Goal: Task Accomplishment & Management: Manage account settings

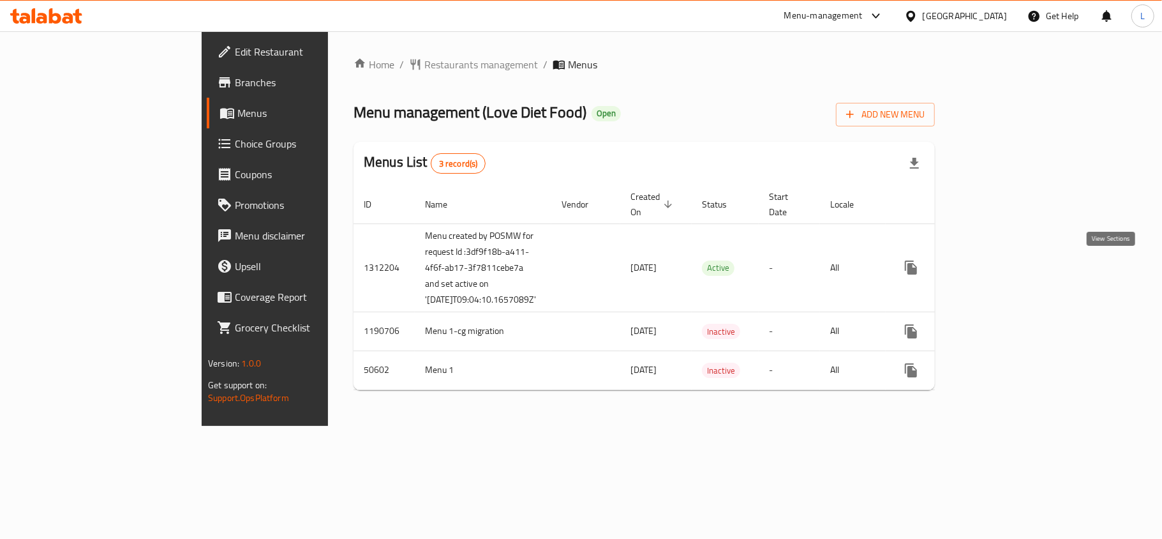
click at [1011, 266] on icon "enhanced table" at bounding box center [1003, 267] width 15 height 15
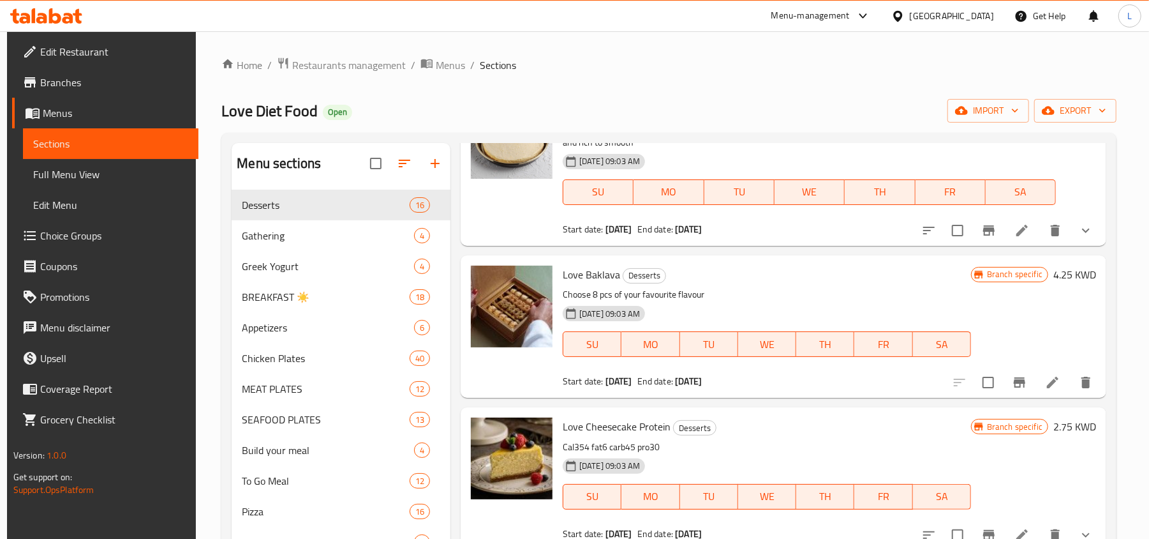
scroll to position [255, 0]
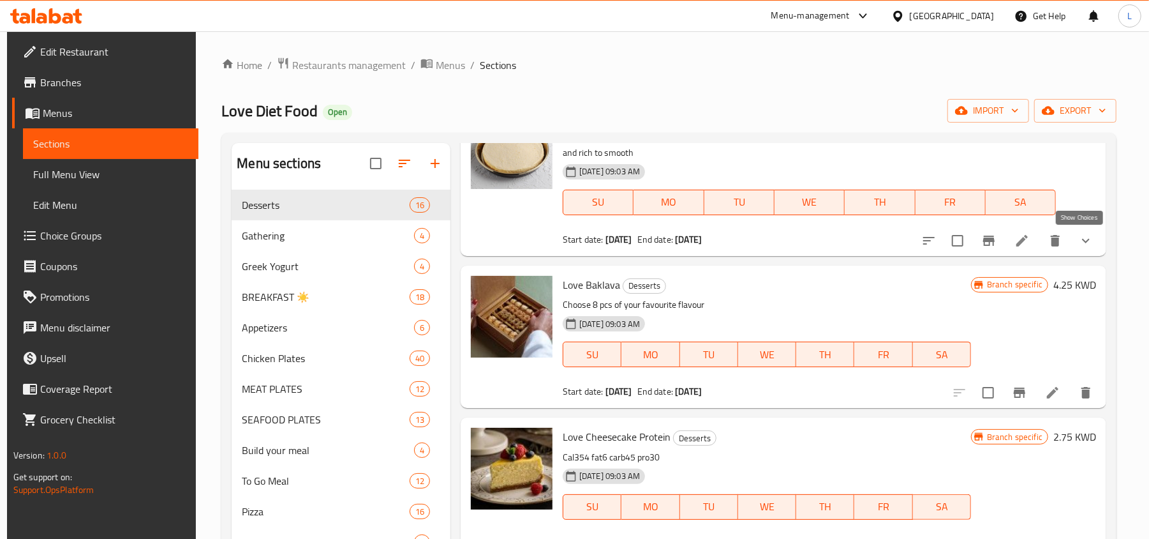
click at [1088, 248] on icon "show more" at bounding box center [1086, 240] width 15 height 15
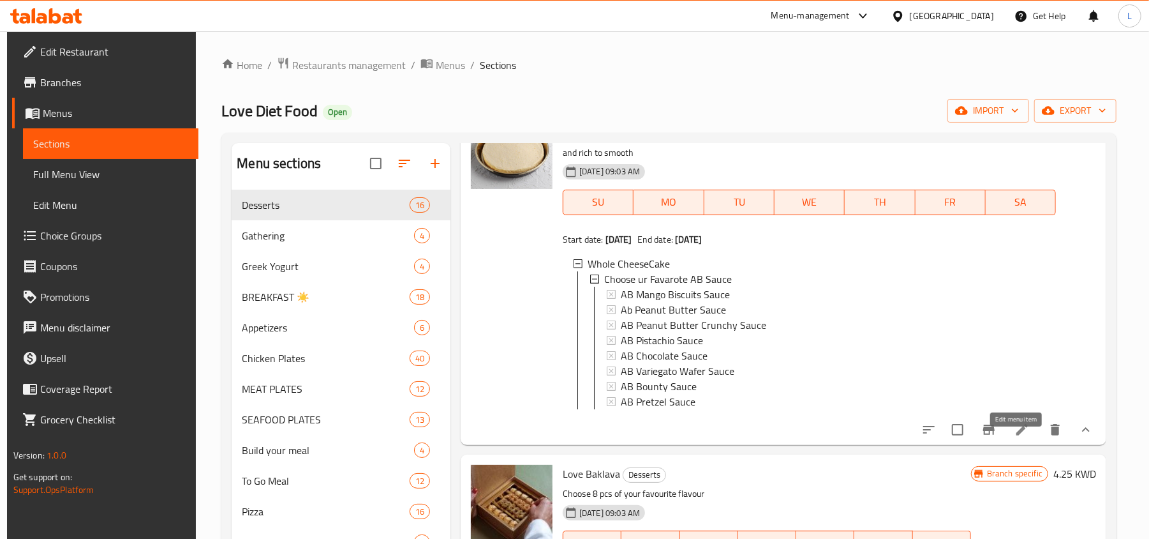
click at [1017, 437] on icon at bounding box center [1022, 429] width 15 height 15
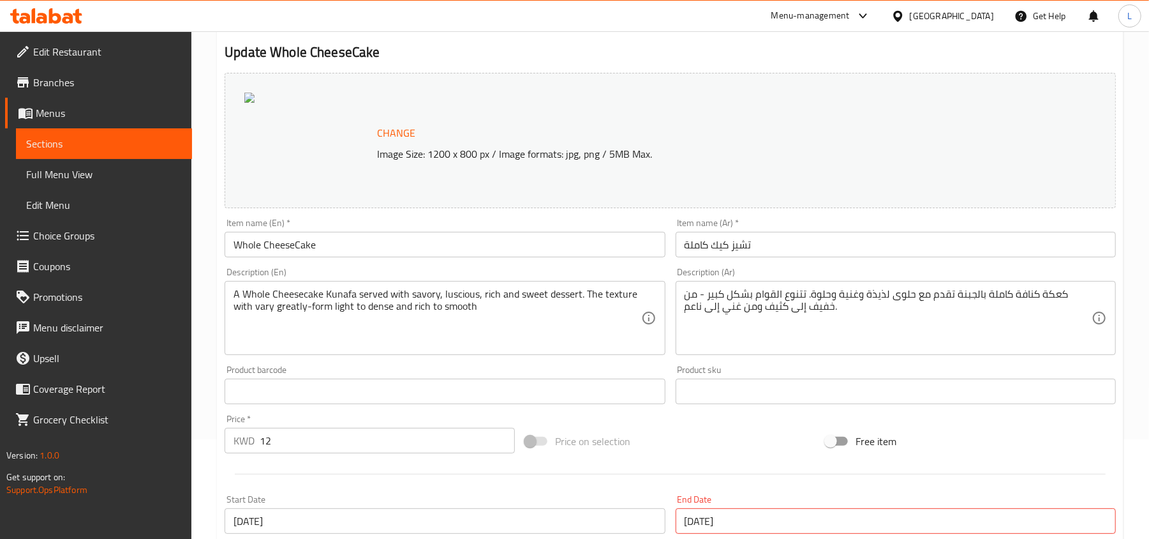
scroll to position [394, 0]
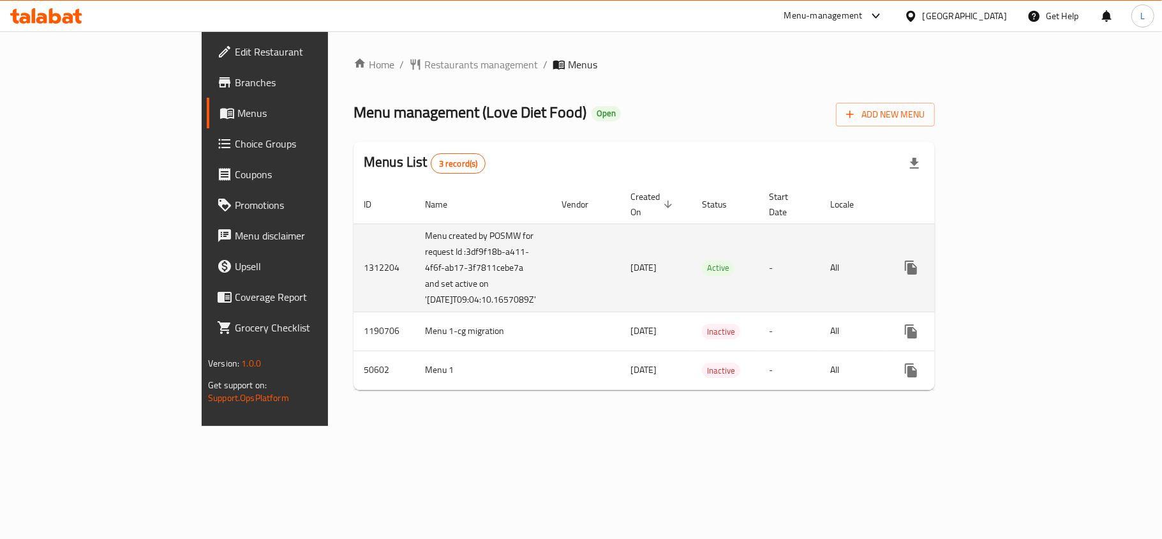
click at [1009, 268] on icon "enhanced table" at bounding box center [1003, 267] width 11 height 11
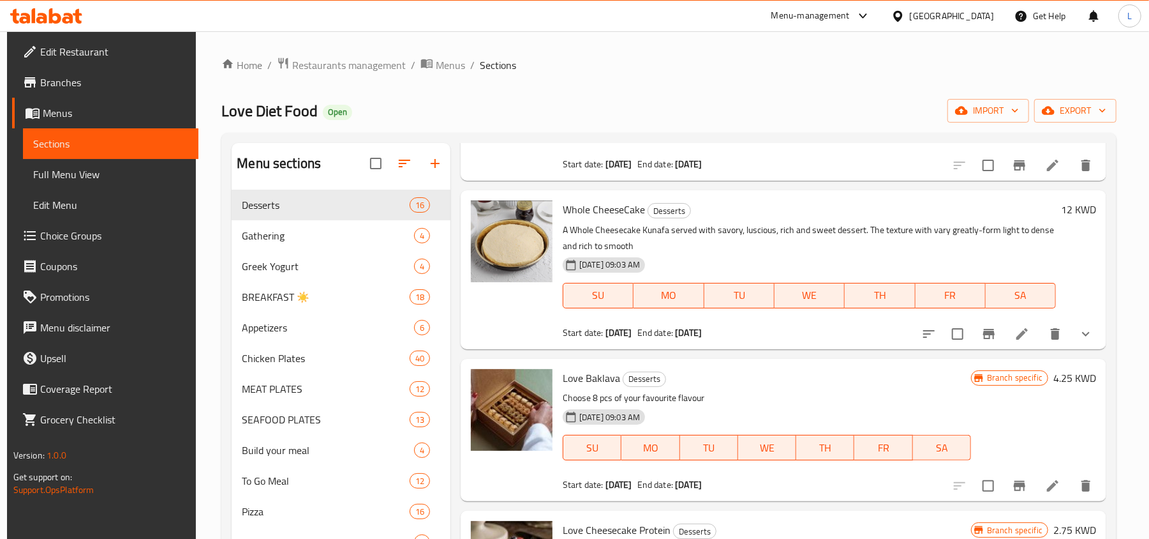
scroll to position [170, 0]
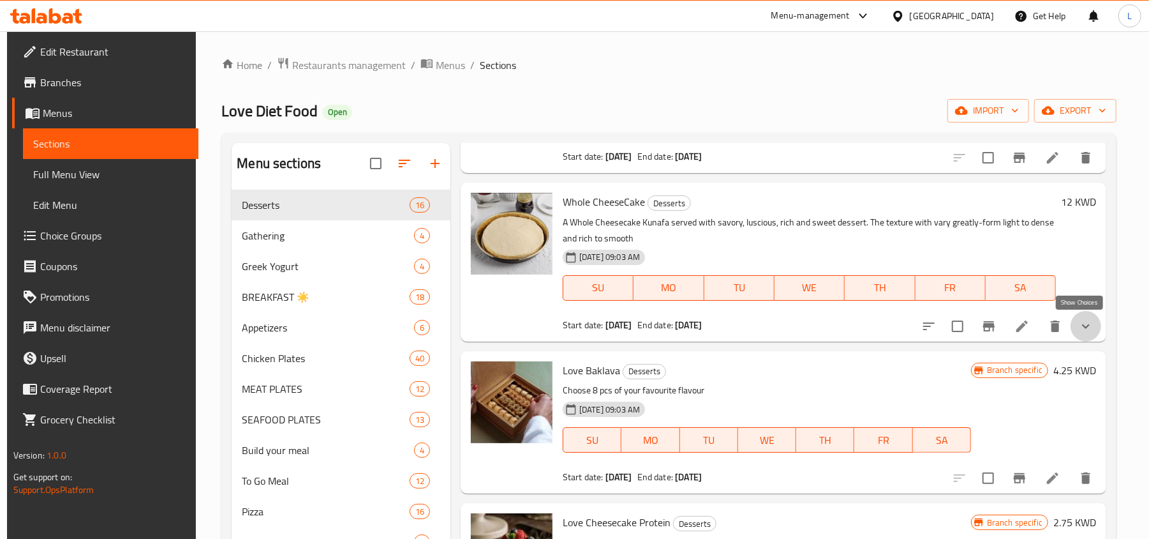
click at [1079, 332] on icon "show more" at bounding box center [1086, 325] width 15 height 15
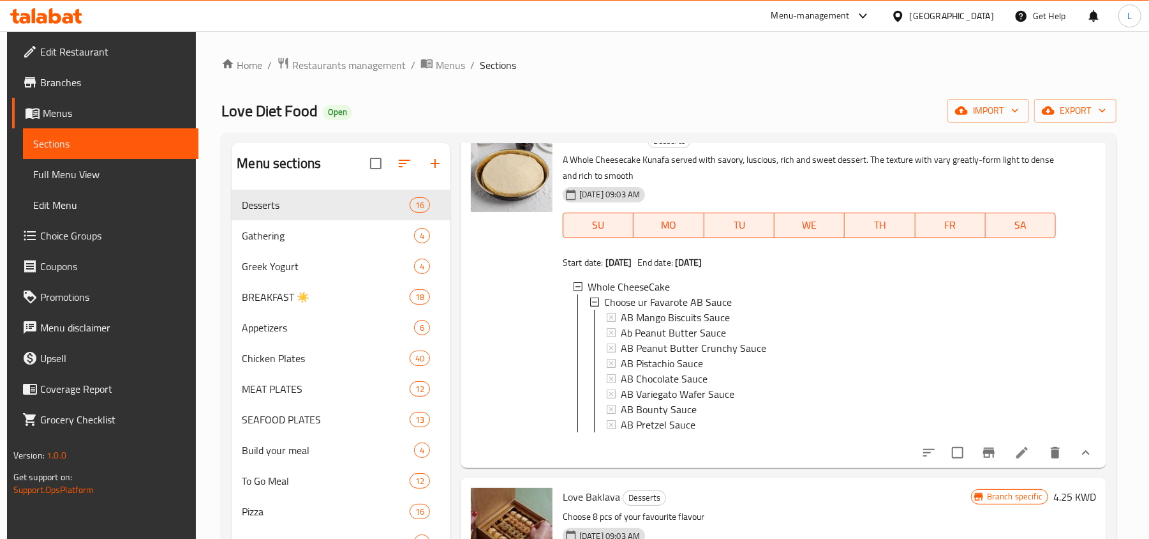
scroll to position [255, 0]
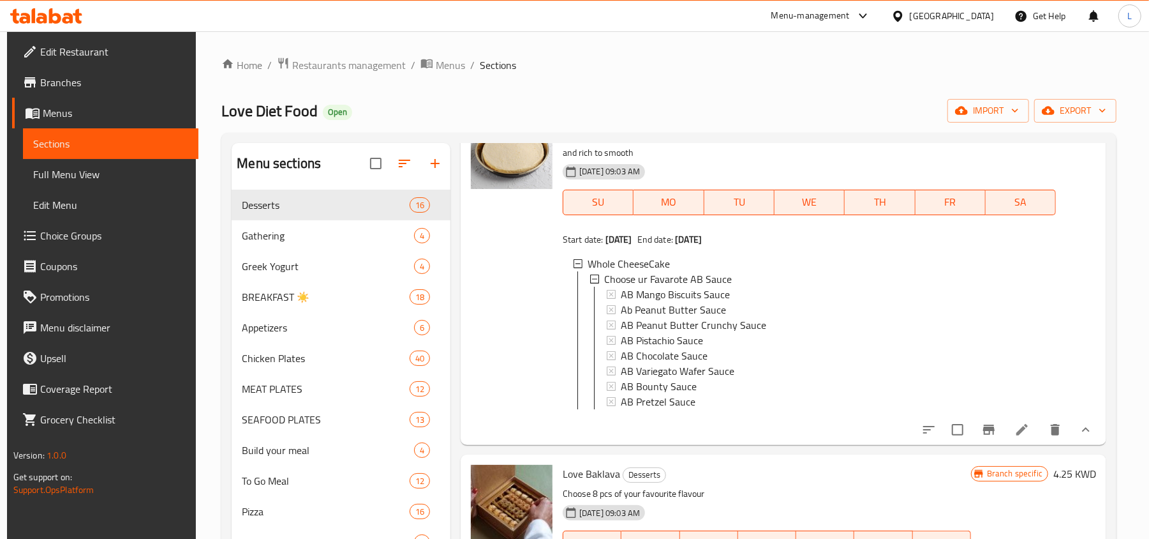
click at [1022, 434] on li at bounding box center [1023, 429] width 36 height 23
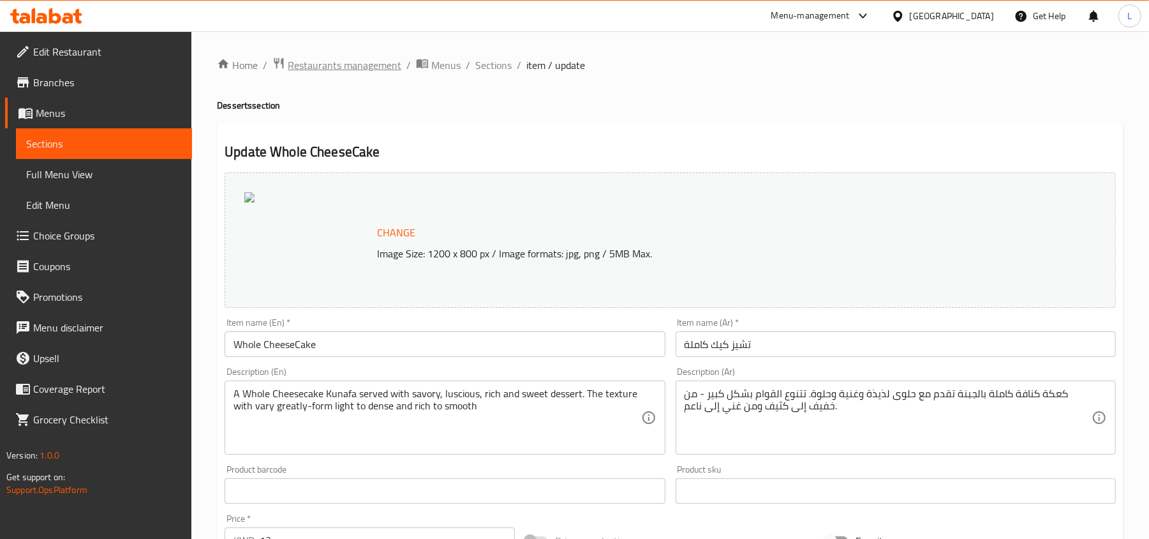
click at [312, 59] on span "Restaurants management" at bounding box center [345, 64] width 114 height 15
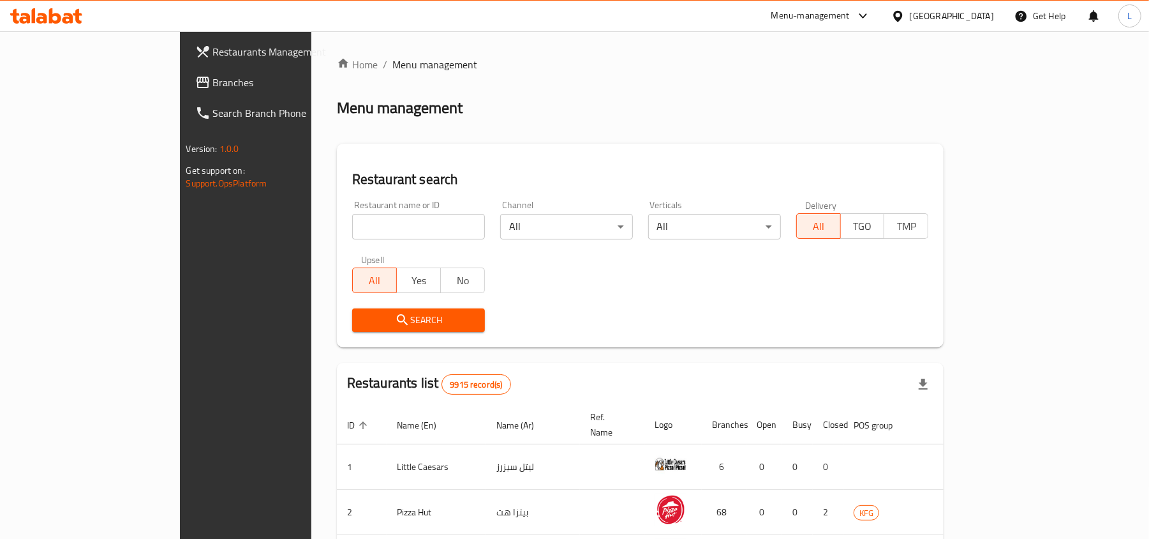
click at [352, 223] on input "search" at bounding box center [418, 227] width 133 height 26
paste input "667051"
type input "667051"
click button "Search" at bounding box center [418, 320] width 133 height 24
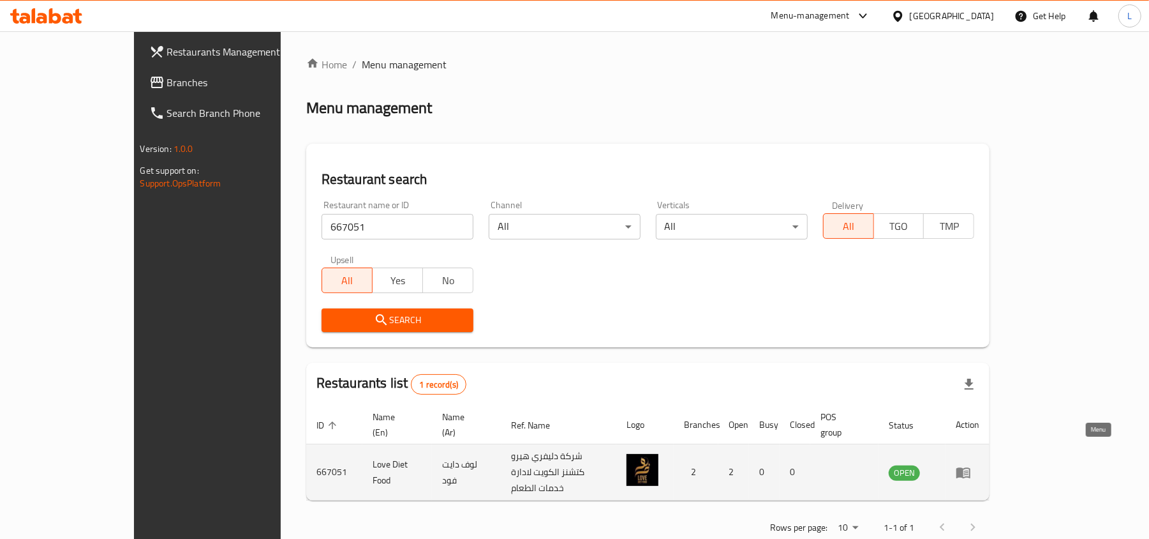
click at [971, 465] on icon "enhanced table" at bounding box center [963, 472] width 15 height 15
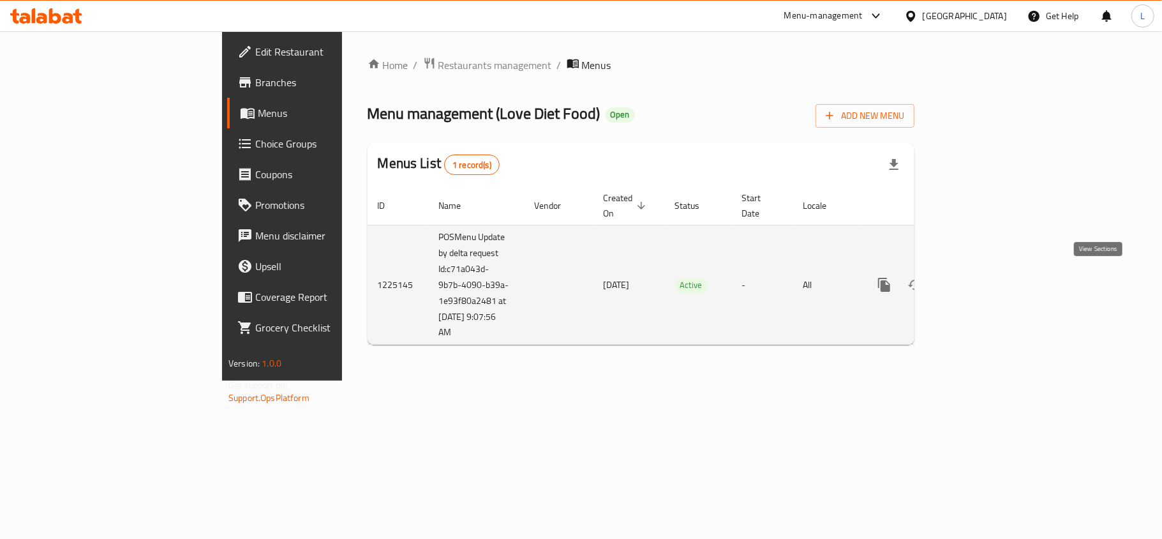
click at [984, 277] on icon "enhanced table" at bounding box center [976, 284] width 15 height 15
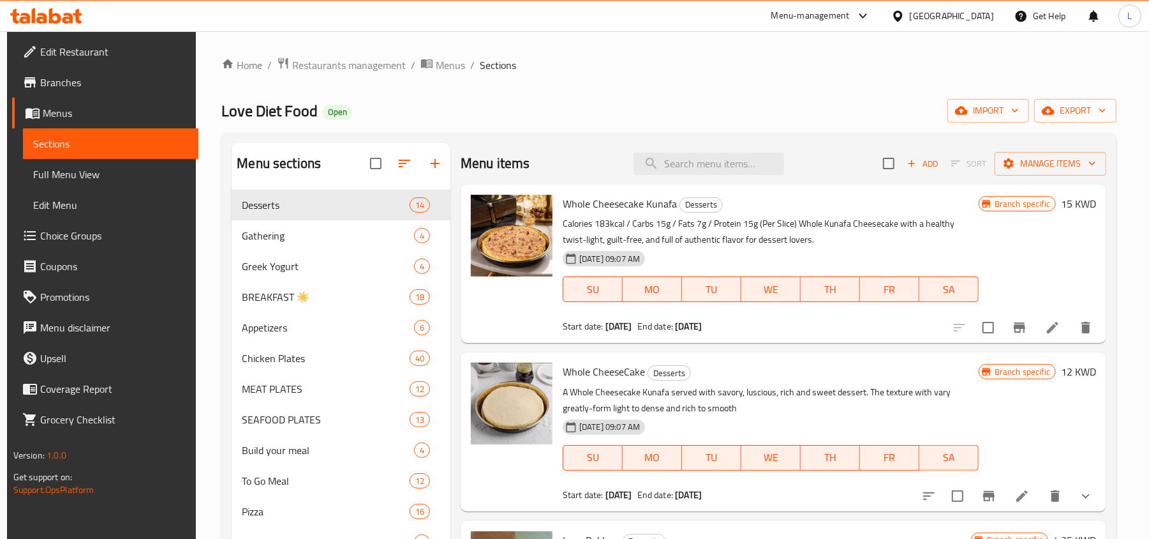
scroll to position [340, 0]
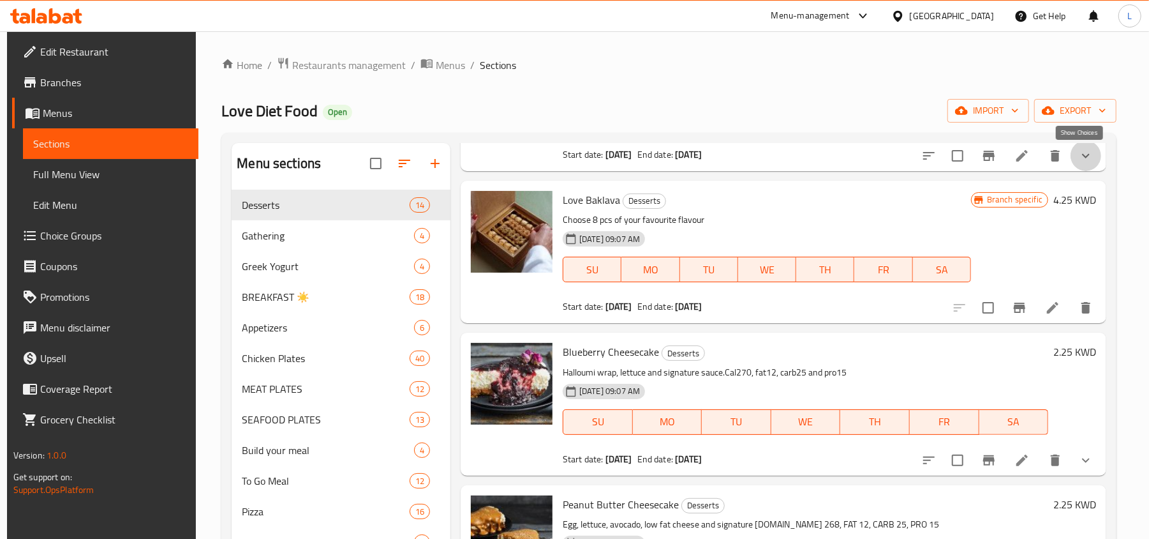
click at [1079, 154] on icon "show more" at bounding box center [1086, 155] width 15 height 15
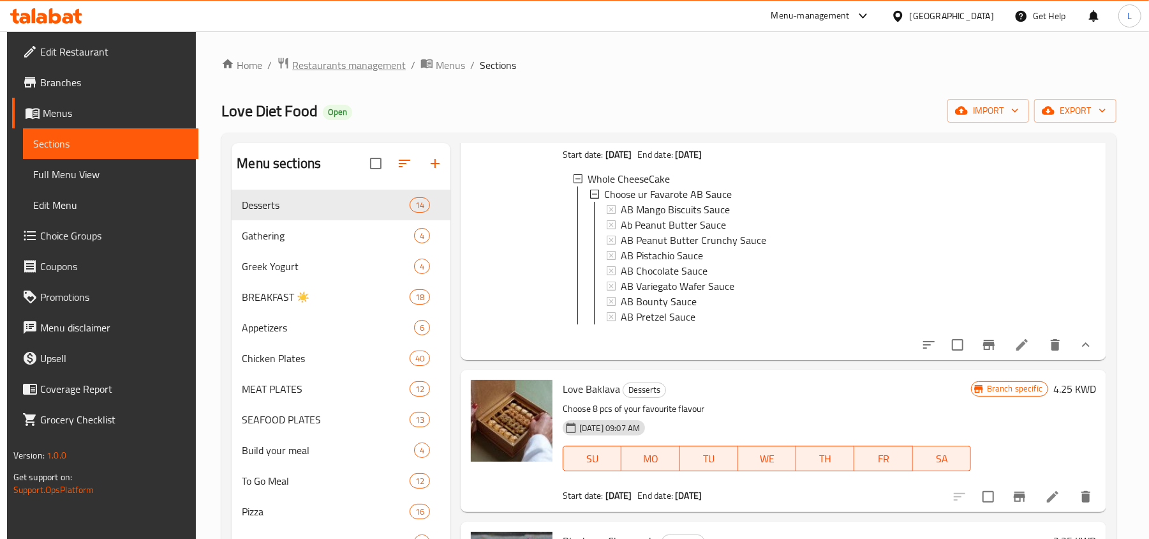
click at [312, 59] on span "Restaurants management" at bounding box center [349, 64] width 114 height 15
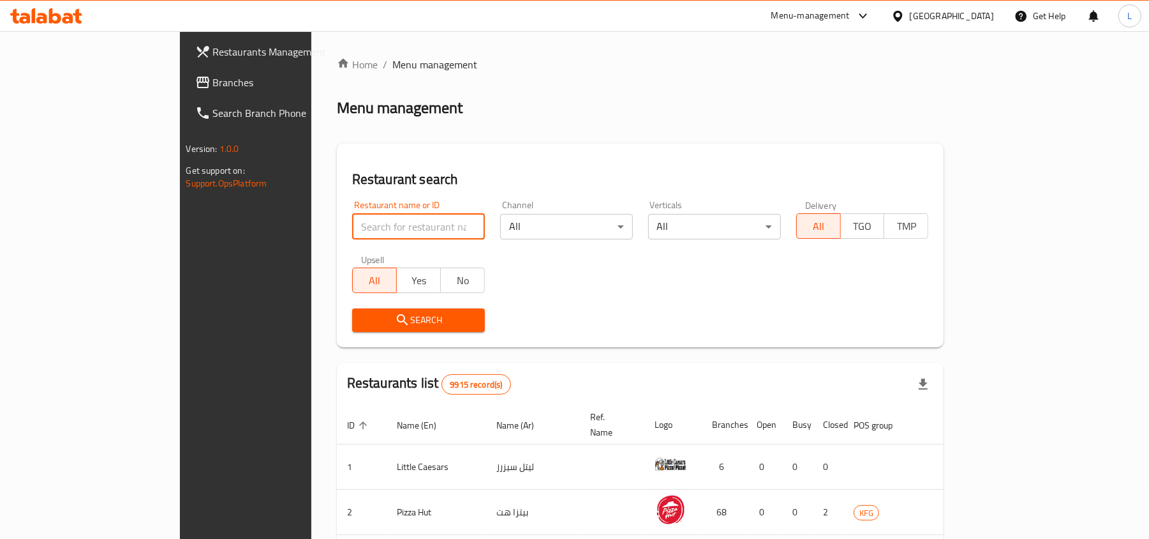
click at [352, 230] on input "search" at bounding box center [418, 227] width 133 height 26
paste input "667051"
type input "667051"
click at [352, 330] on button "Search" at bounding box center [418, 320] width 133 height 24
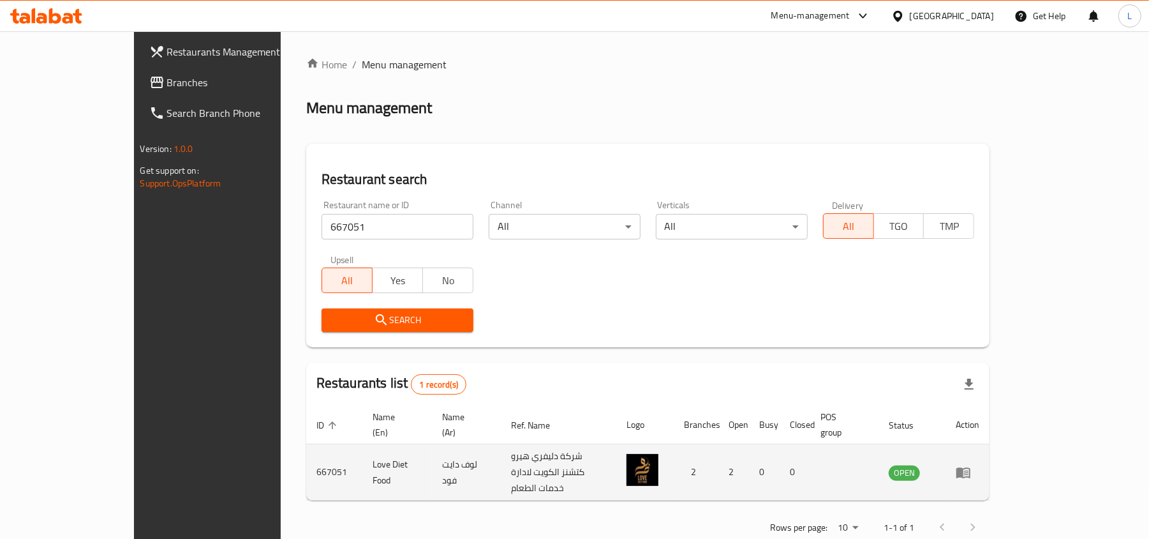
click at [971, 465] on icon "enhanced table" at bounding box center [963, 472] width 15 height 15
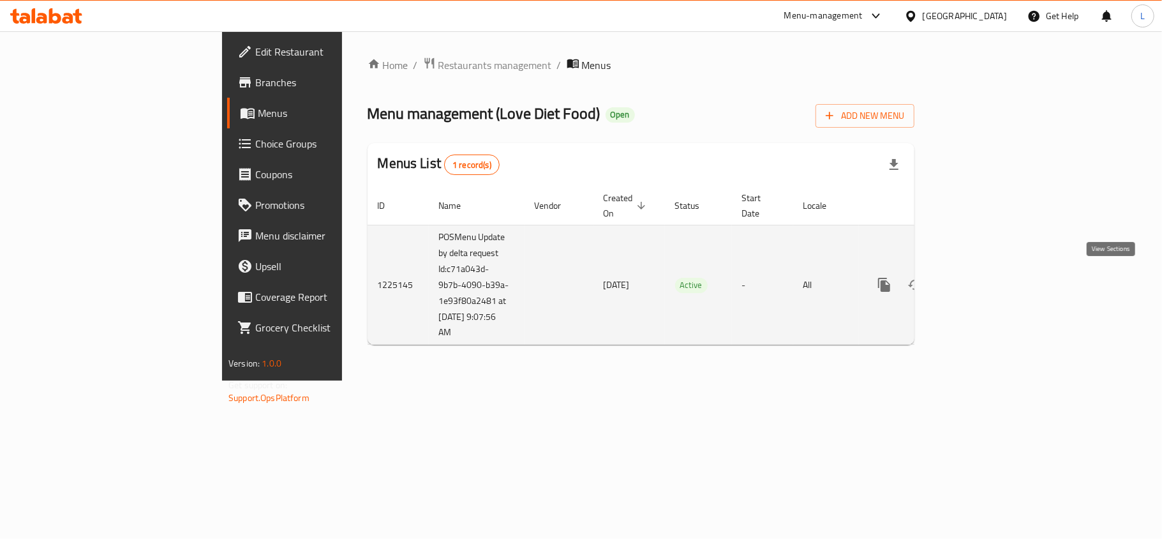
click at [984, 283] on icon "enhanced table" at bounding box center [976, 284] width 15 height 15
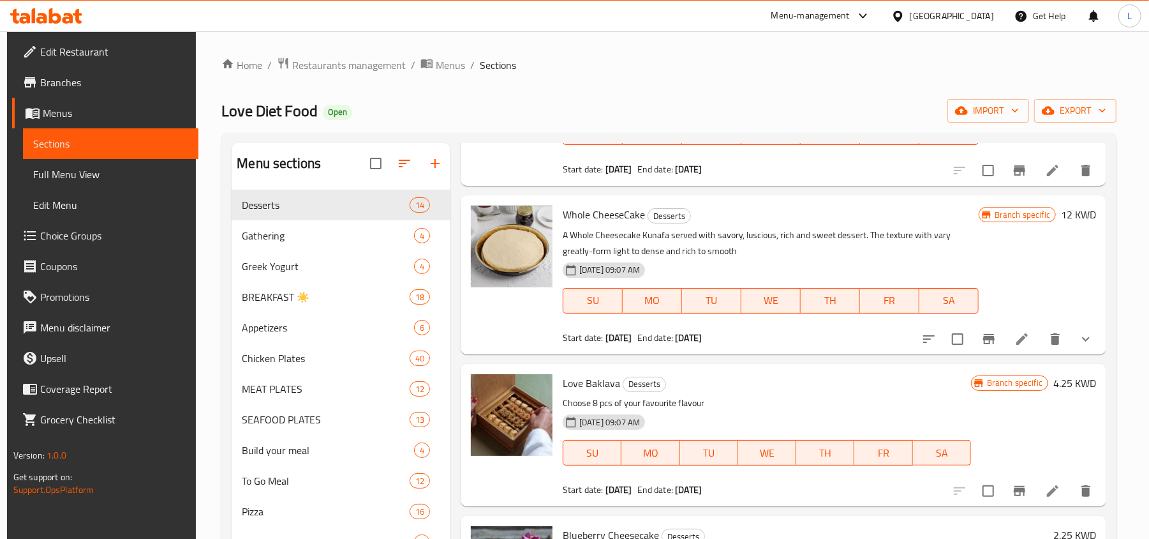
scroll to position [425, 0]
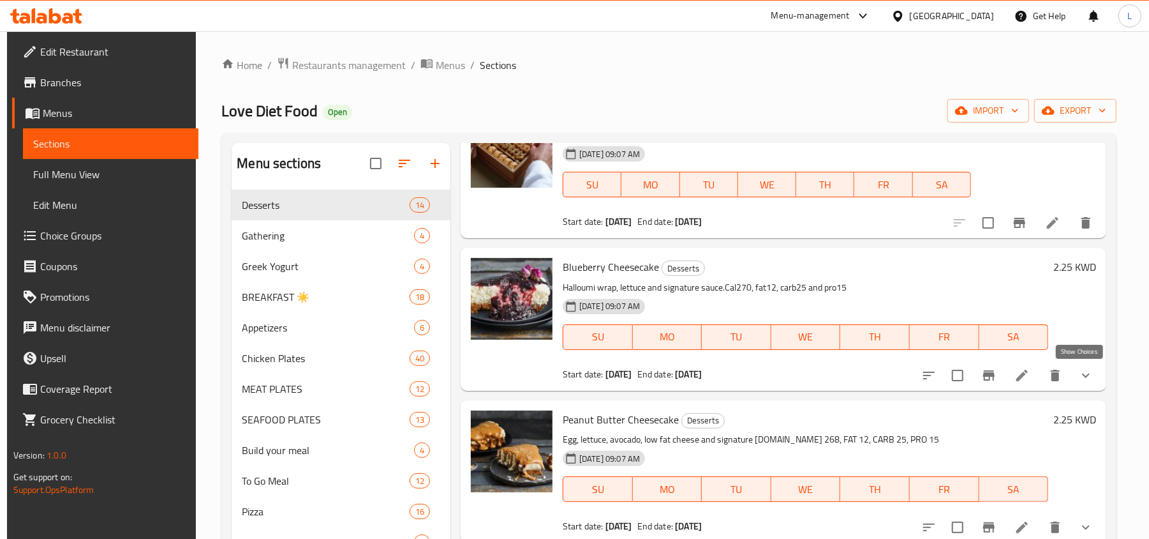
click at [1082, 376] on icon "show more" at bounding box center [1086, 375] width 8 height 4
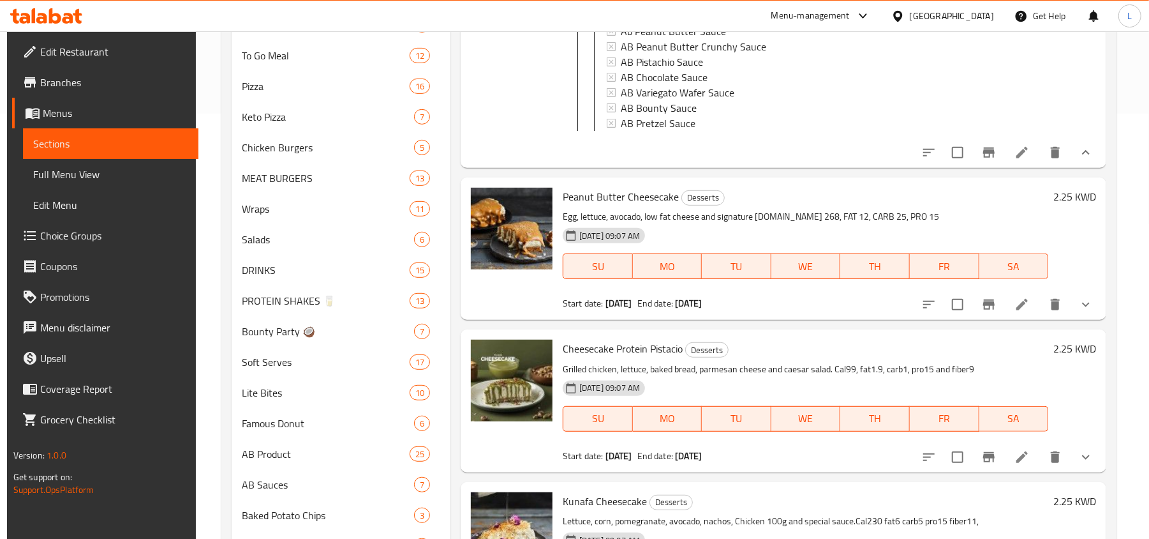
click at [1017, 158] on icon at bounding box center [1022, 152] width 11 height 11
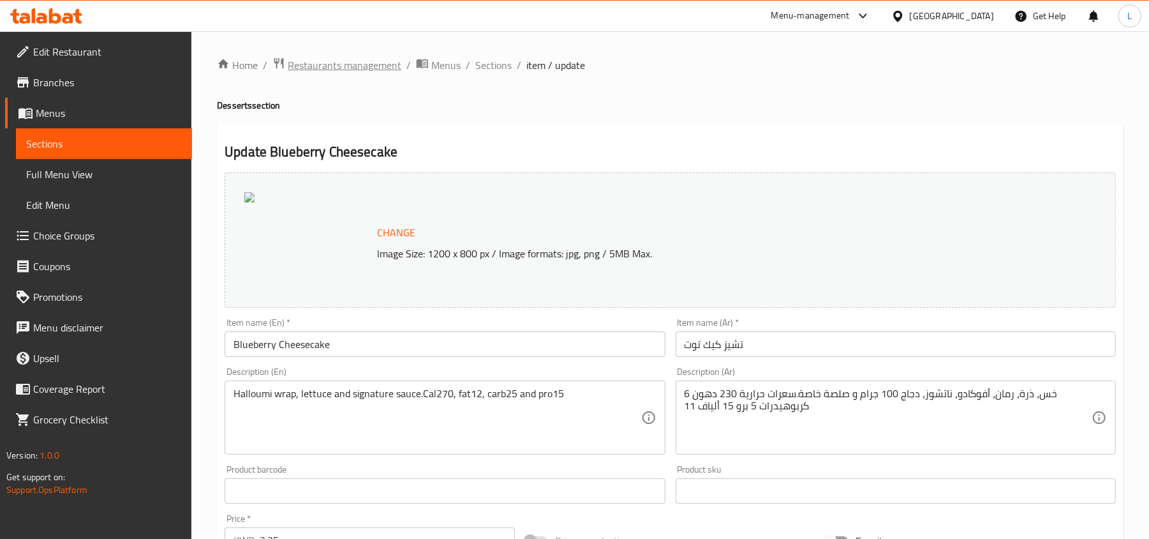
click at [326, 69] on span "Restaurants management" at bounding box center [345, 64] width 114 height 15
